Goal: Task Accomplishment & Management: Manage account settings

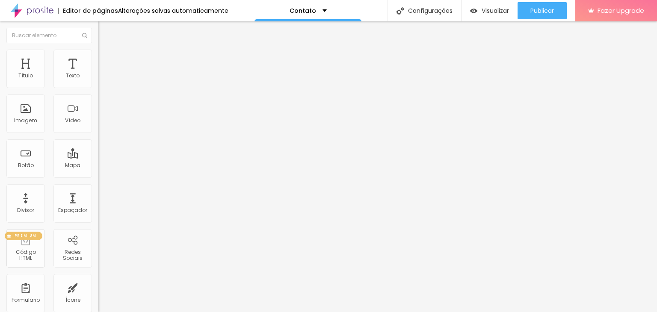
click at [36, 242] on div "PREMIUM Código HTML" at bounding box center [25, 248] width 38 height 38
click at [23, 246] on div "PREMIUM Código HTML" at bounding box center [25, 248] width 38 height 38
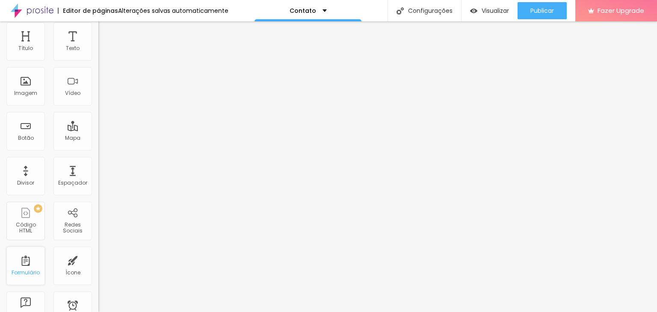
scroll to position [43, 0]
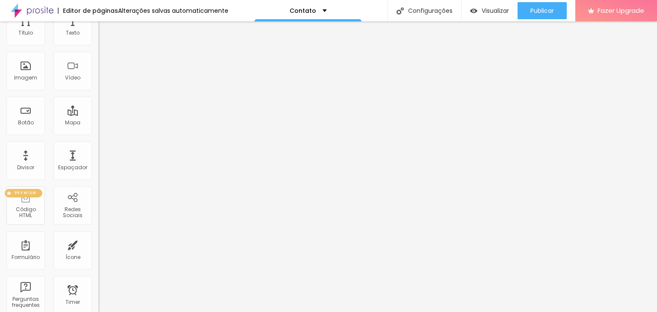
click at [37, 216] on div "PREMIUM Código HTML" at bounding box center [25, 206] width 38 height 38
click at [33, 201] on div "PREMIUM Código HTML" at bounding box center [25, 206] width 38 height 38
click at [32, 201] on div "PREMIUM Código HTML" at bounding box center [25, 206] width 38 height 38
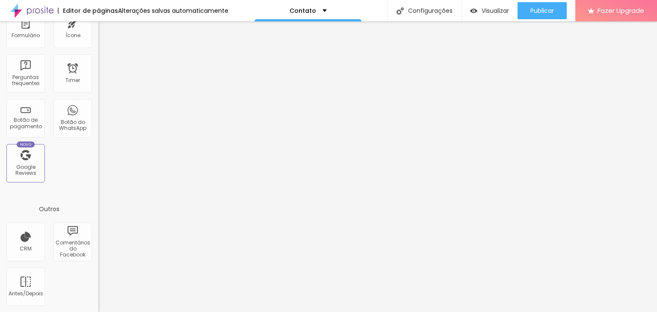
scroll to position [94, 0]
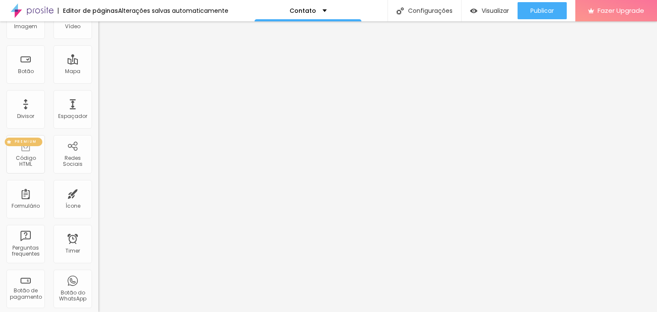
click at [25, 154] on div "PREMIUM Código HTML" at bounding box center [25, 154] width 38 height 38
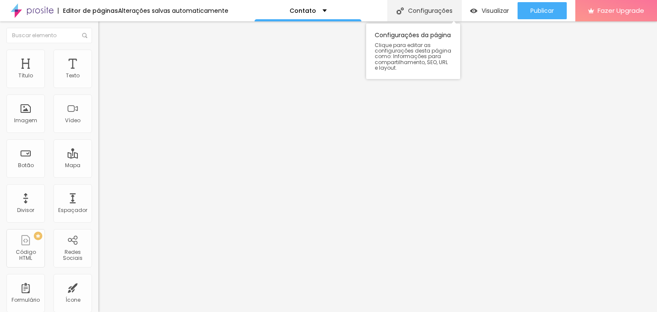
click at [452, 6] on div "Configurações" at bounding box center [425, 10] width 74 height 21
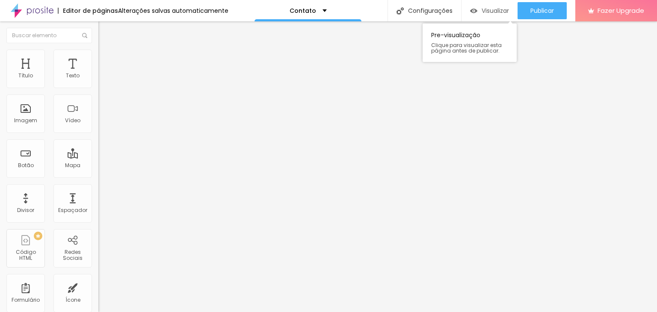
click at [495, 6] on div "Visualizar" at bounding box center [489, 10] width 39 height 17
click at [30, 247] on div "PREMIUM Código HTML" at bounding box center [25, 248] width 38 height 38
